Goal: Find specific page/section: Find specific page/section

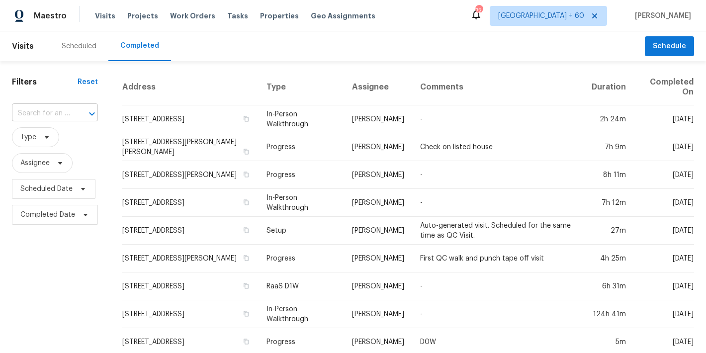
click at [51, 117] on input "text" at bounding box center [41, 113] width 58 height 15
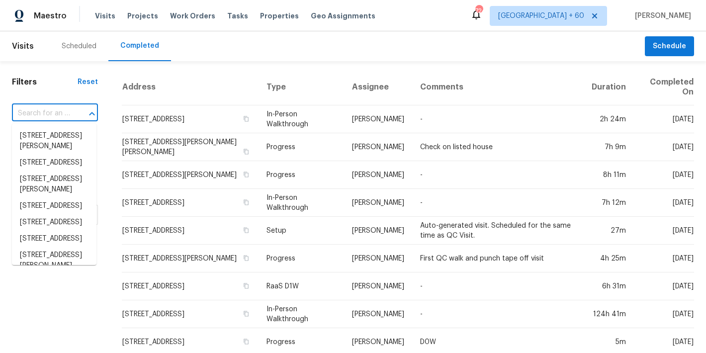
paste input "[STREET_ADDRESS]"
type input "[STREET_ADDRESS]"
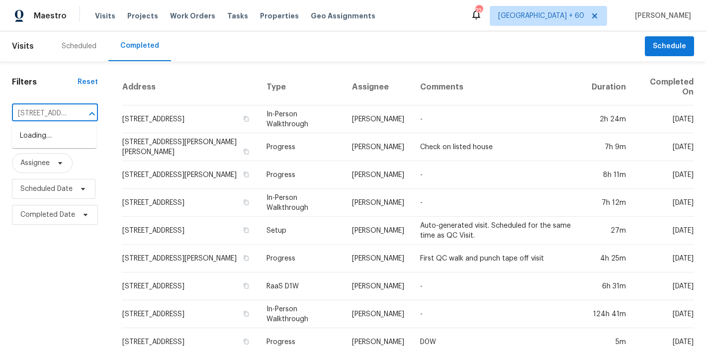
scroll to position [0, 77]
click at [48, 138] on li "[STREET_ADDRESS]" at bounding box center [54, 136] width 85 height 16
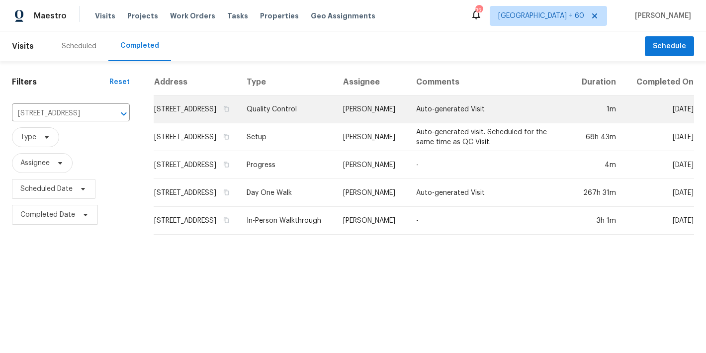
click at [159, 120] on td "[STREET_ADDRESS]" at bounding box center [196, 109] width 85 height 28
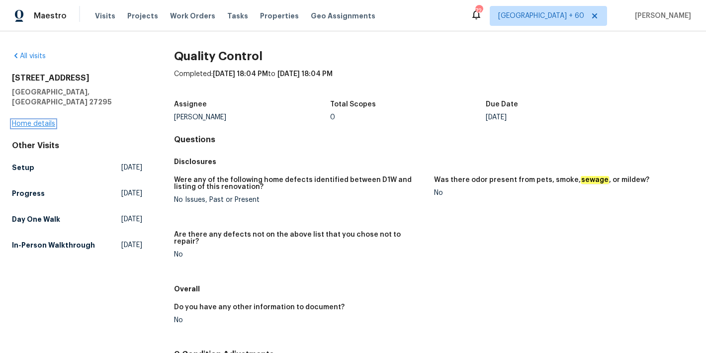
click at [28, 120] on link "Home details" at bounding box center [33, 123] width 43 height 7
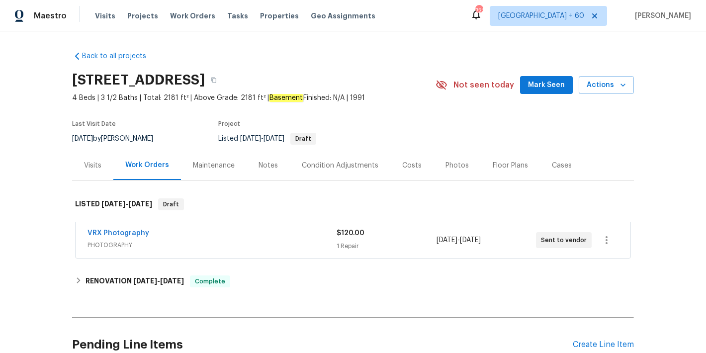
click at [552, 84] on span "Mark Seen" at bounding box center [546, 85] width 37 height 12
click at [94, 165] on div "Visits" at bounding box center [92, 166] width 17 height 10
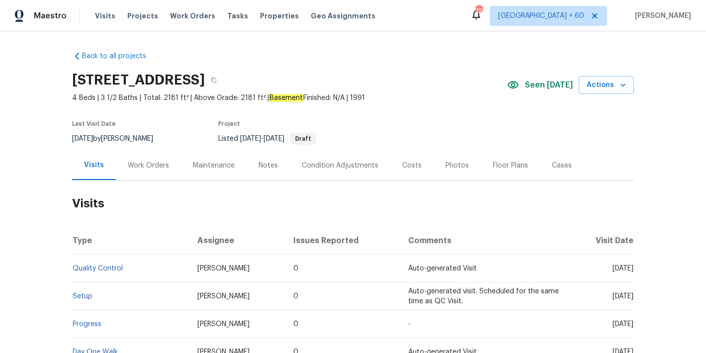
scroll to position [116, 0]
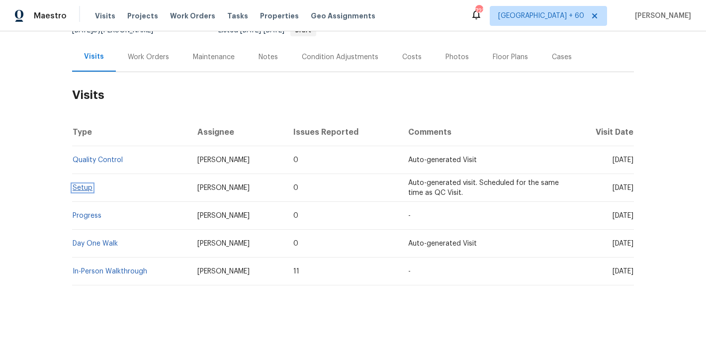
click at [76, 184] on link "Setup" at bounding box center [83, 187] width 20 height 7
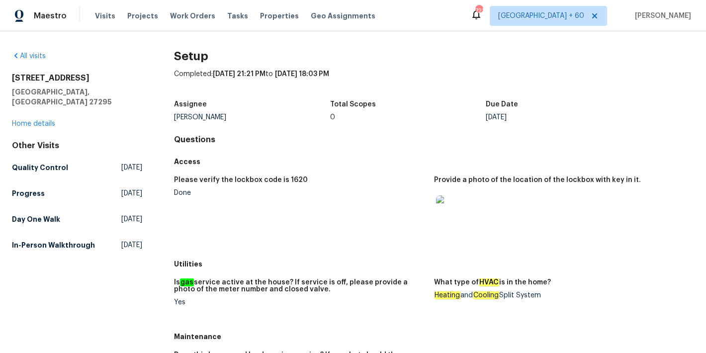
scroll to position [62, 0]
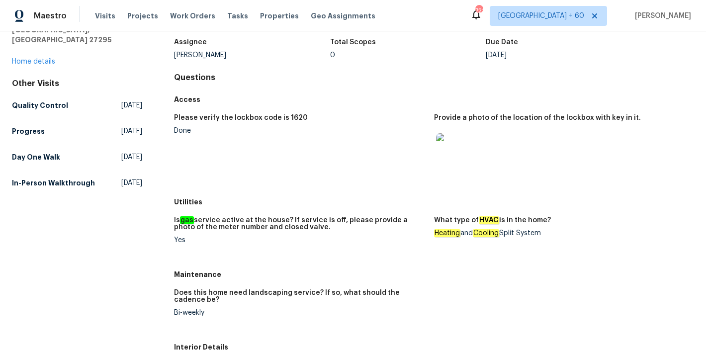
drag, startPoint x: 501, startPoint y: 233, endPoint x: 580, endPoint y: 236, distance: 78.6
click at [580, 236] on div "Heating and Cooling Split System" at bounding box center [560, 233] width 252 height 7
copy div "Split System"
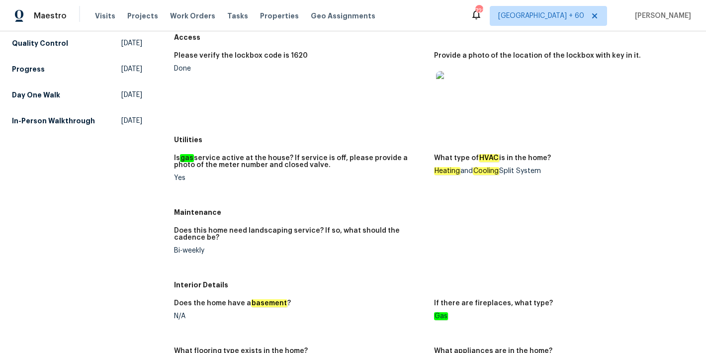
scroll to position [118, 0]
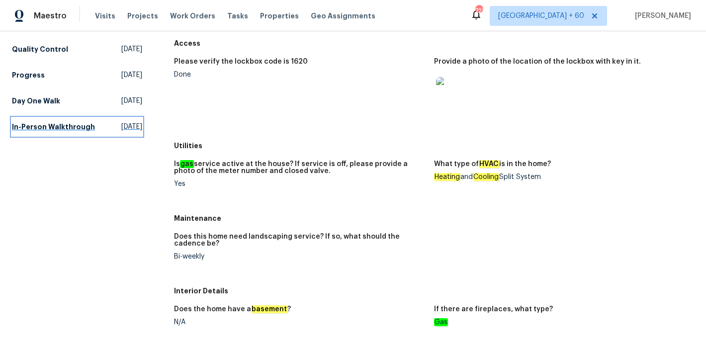
click at [52, 122] on h5 "In-Person Walkthrough" at bounding box center [53, 127] width 83 height 10
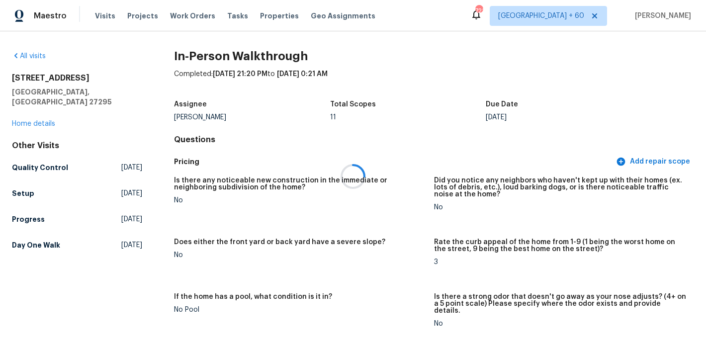
click at [450, 94] on div at bounding box center [353, 176] width 706 height 353
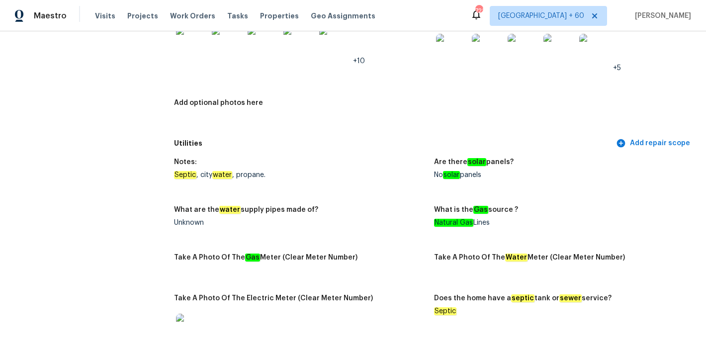
click at [387, 168] on figure "Notes: Septic , city water , propane." at bounding box center [304, 177] width 260 height 36
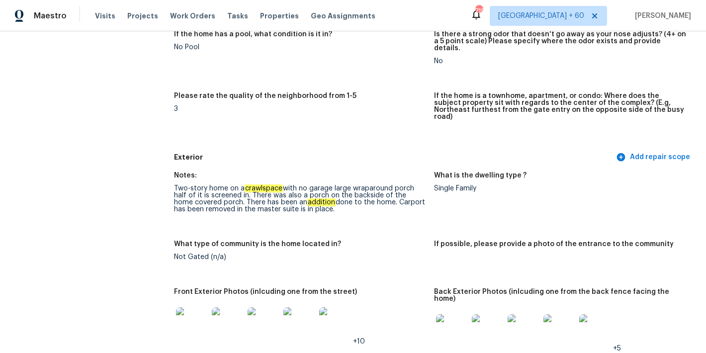
scroll to position [2223, 0]
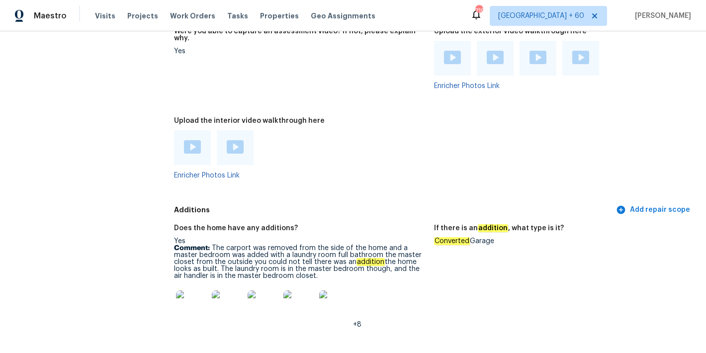
click at [445, 237] on em "Converted" at bounding box center [452, 241] width 36 height 8
copy div "Converted Garage"
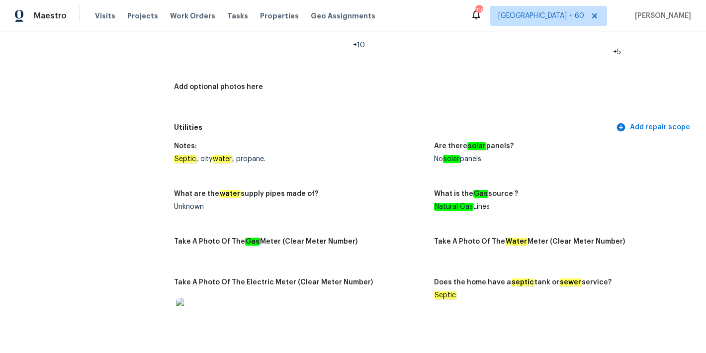
scroll to position [0, 0]
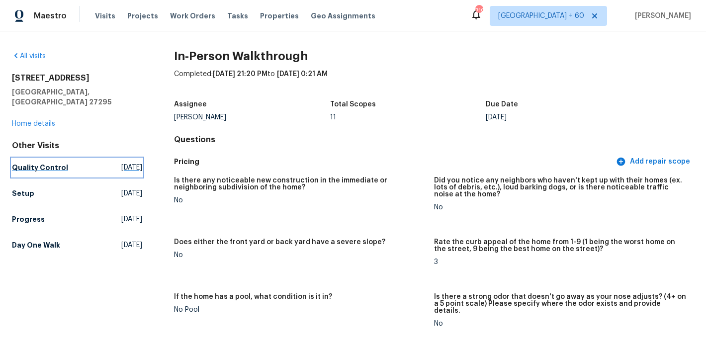
click at [22, 163] on h5 "Quality Control" at bounding box center [40, 168] width 56 height 10
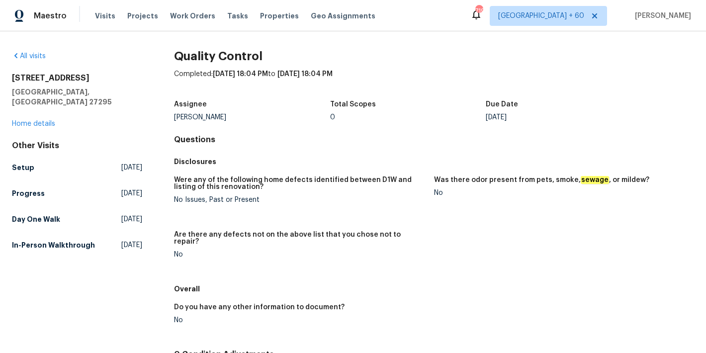
scroll to position [102, 0]
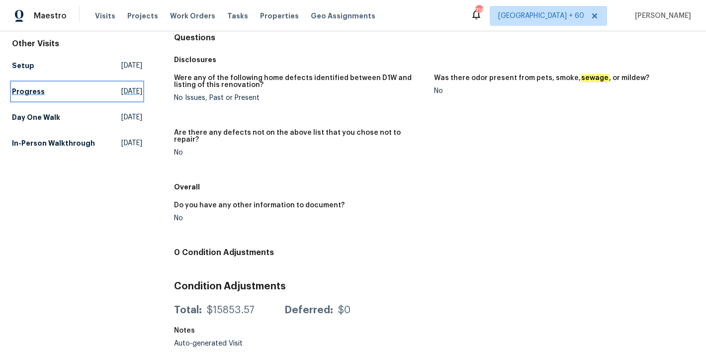
click at [26, 87] on h5 "Progress" at bounding box center [28, 92] width 33 height 10
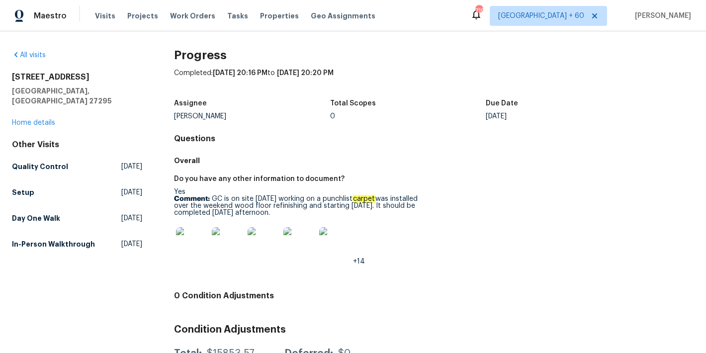
scroll to position [33, 0]
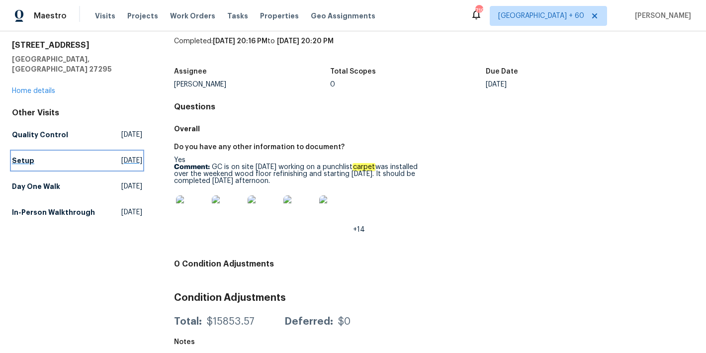
click at [25, 156] on h5 "Setup" at bounding box center [23, 161] width 22 height 10
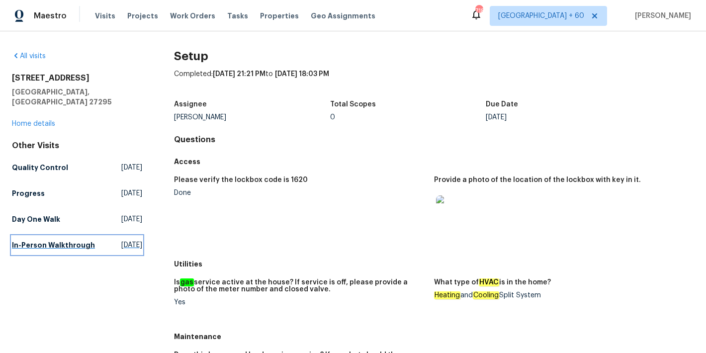
click at [64, 240] on h5 "In-Person Walkthrough" at bounding box center [53, 245] width 83 height 10
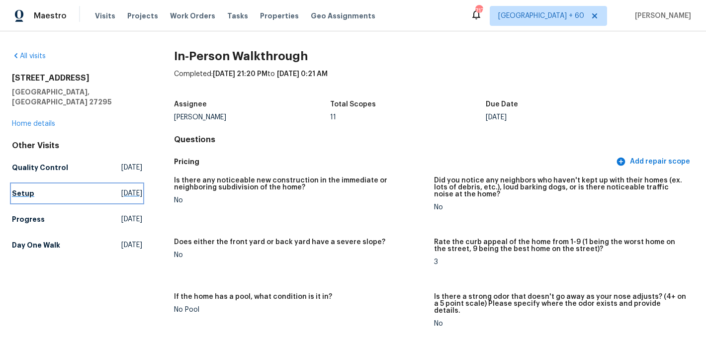
click at [28, 188] on h5 "Setup" at bounding box center [23, 193] width 22 height 10
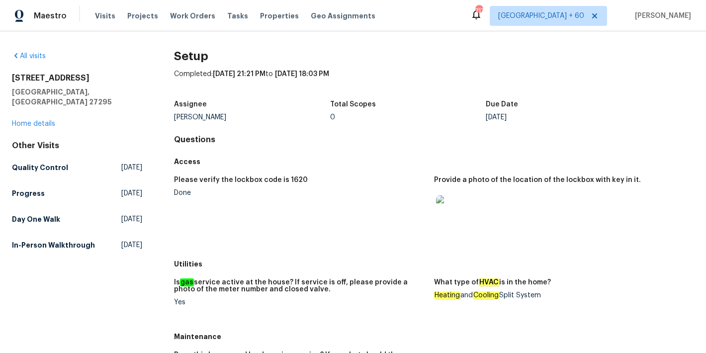
click at [345, 143] on h4 "Questions" at bounding box center [434, 140] width 520 height 10
click at [58, 240] on h5 "In-Person Walkthrough" at bounding box center [53, 245] width 83 height 10
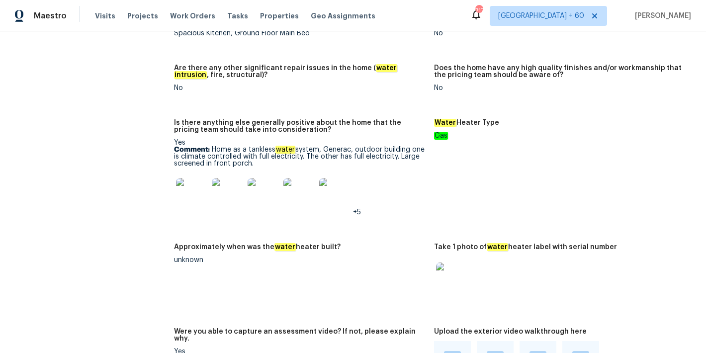
scroll to position [1934, 0]
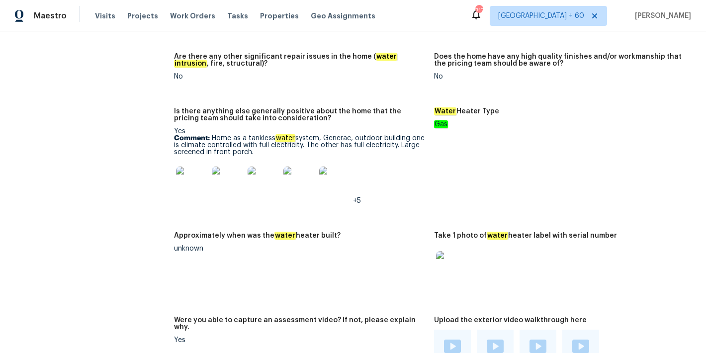
click at [448, 256] on img at bounding box center [452, 267] width 32 height 32
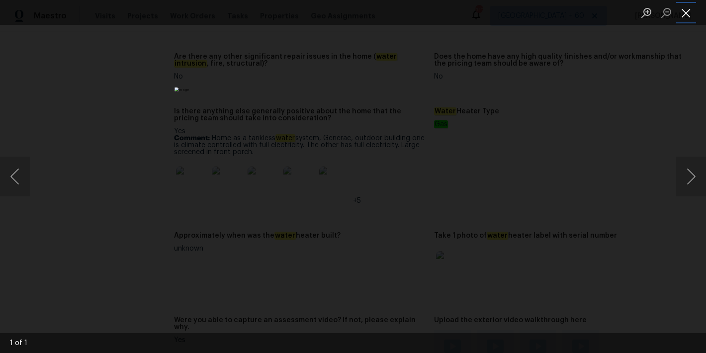
click at [692, 19] on button "Close lightbox" at bounding box center [686, 12] width 20 height 17
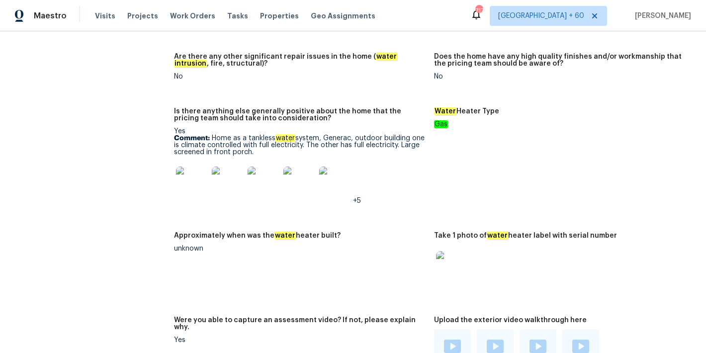
click at [692, 19] on button "Close lightbox" at bounding box center [686, 12] width 20 height 17
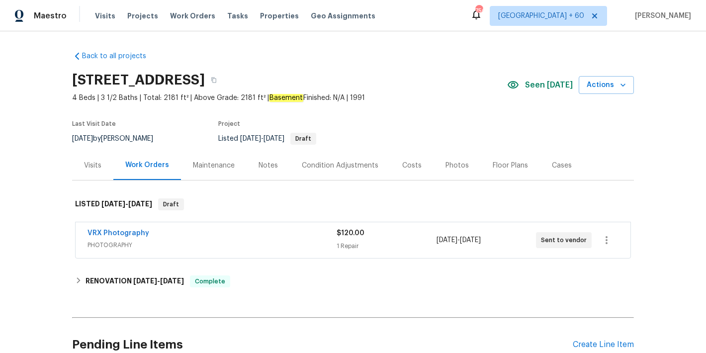
scroll to position [100, 0]
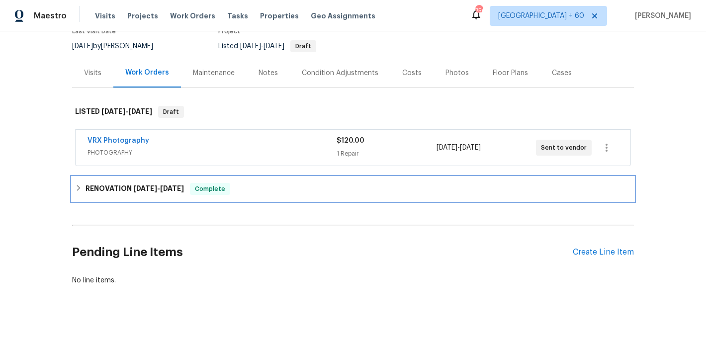
click at [179, 185] on span "[DATE]" at bounding box center [172, 188] width 24 height 7
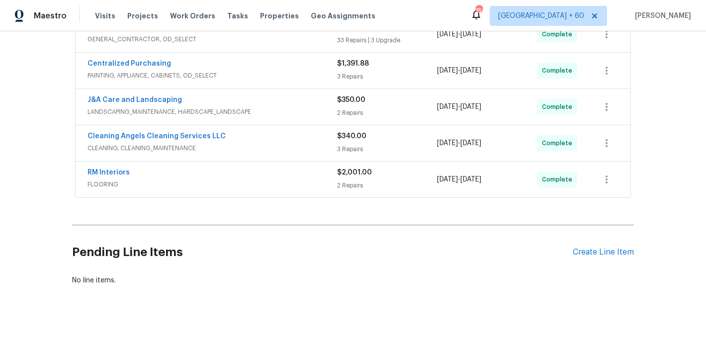
scroll to position [294, 0]
click at [320, 168] on div "RM Interiors" at bounding box center [213, 174] width 250 height 12
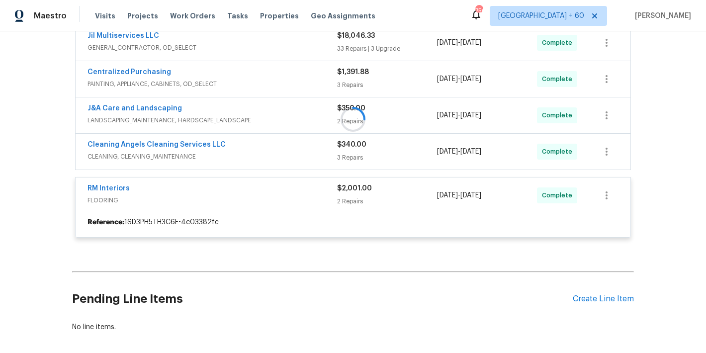
scroll to position [275, 0]
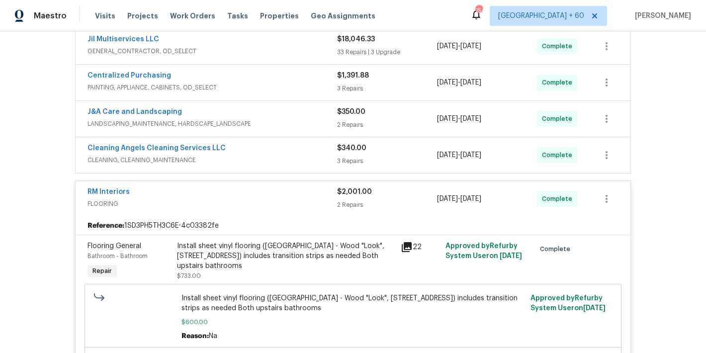
click at [315, 158] on span "CLEANING, CLEANING_MAINTENANCE" at bounding box center [213, 160] width 250 height 10
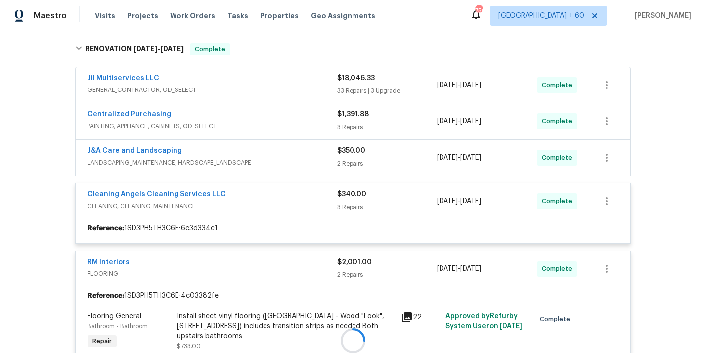
scroll to position [226, 0]
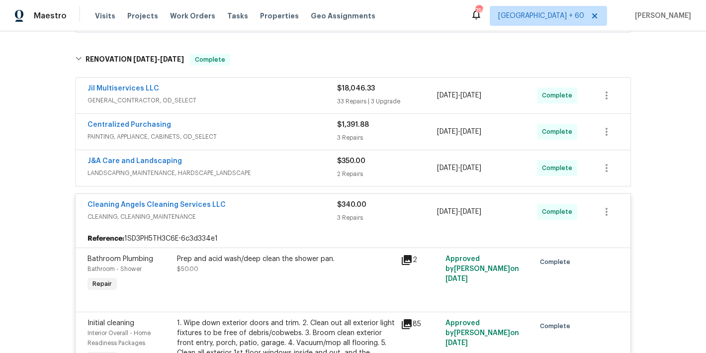
click at [311, 171] on span "LANDSCAPING_MAINTENANCE, HARDSCAPE_LANDSCAPE" at bounding box center [213, 173] width 250 height 10
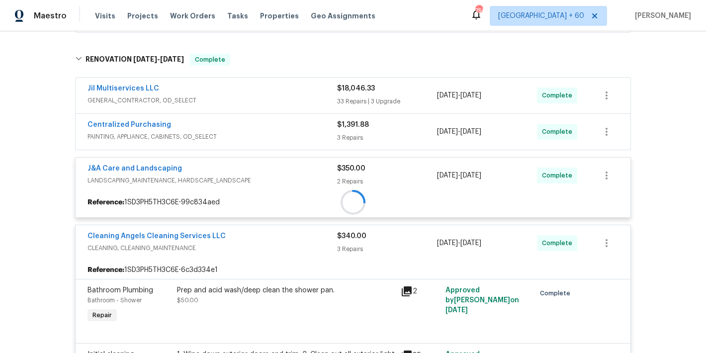
scroll to position [194, 0]
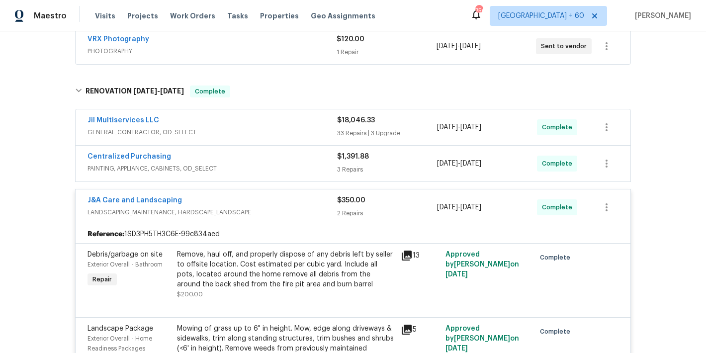
click at [309, 160] on div "Centralized Purchasing" at bounding box center [213, 158] width 250 height 12
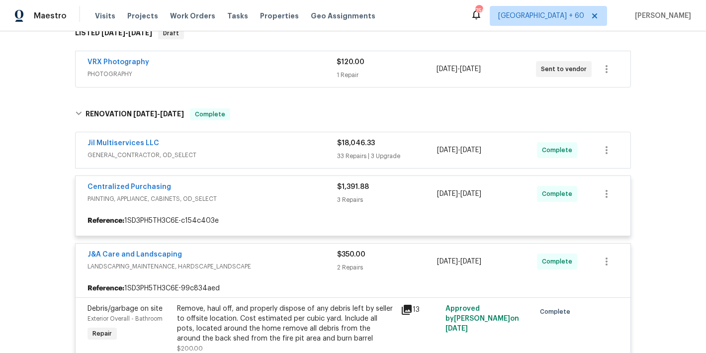
scroll to position [166, 0]
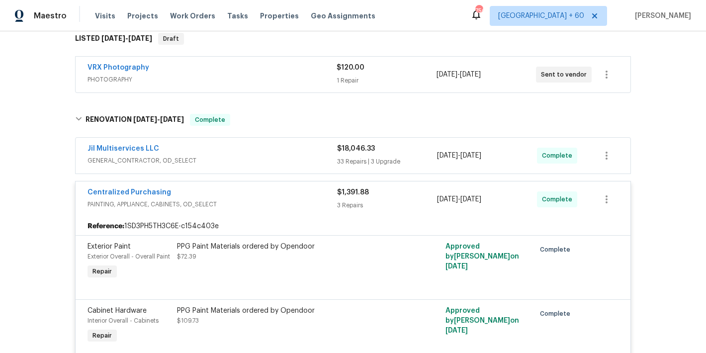
click at [326, 156] on span "GENERAL_CONTRACTOR, OD_SELECT" at bounding box center [213, 161] width 250 height 10
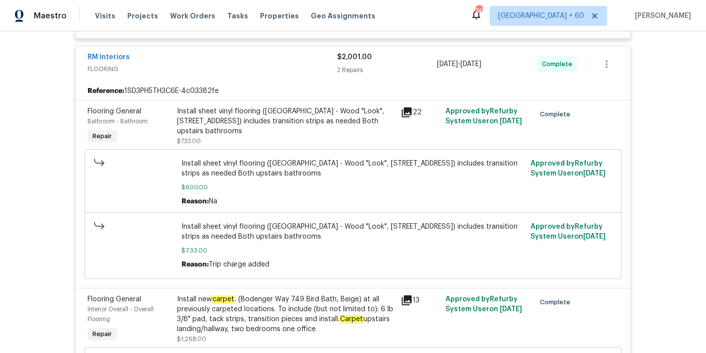
scroll to position [4427, 0]
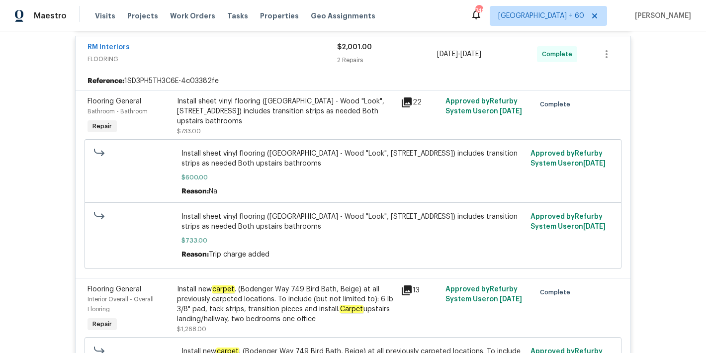
click at [341, 126] on div "Install sheet vinyl flooring (Sugar Valley - Wood "Look", 565 Beacon Hill) incl…" at bounding box center [286, 111] width 218 height 30
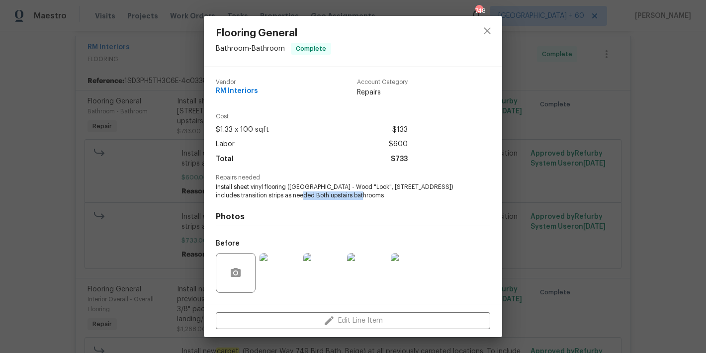
drag, startPoint x: 367, startPoint y: 196, endPoint x: 293, endPoint y: 195, distance: 74.1
click at [293, 195] on span "Install sheet vinyl flooring (Sugar Valley - Wood "Look", 565 Beacon Hill) incl…" at bounding box center [339, 191] width 247 height 17
copy span "oth upstairs bathrooms"
click at [489, 29] on icon "close" at bounding box center [487, 31] width 12 height 12
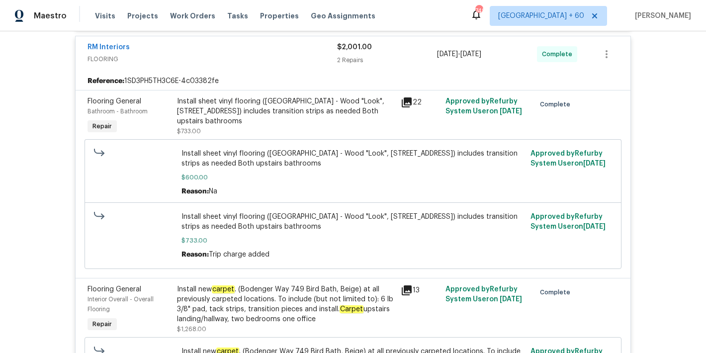
click at [677, 120] on div "Back to all projects 7001 Oakridge Dr, Lexington, NC 27295 4 Beds | 3 1/2 Baths…" at bounding box center [353, 192] width 706 height 322
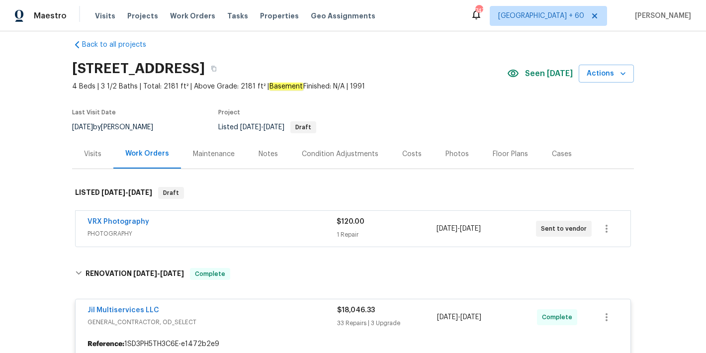
scroll to position [0, 0]
